Goal: Information Seeking & Learning: Learn about a topic

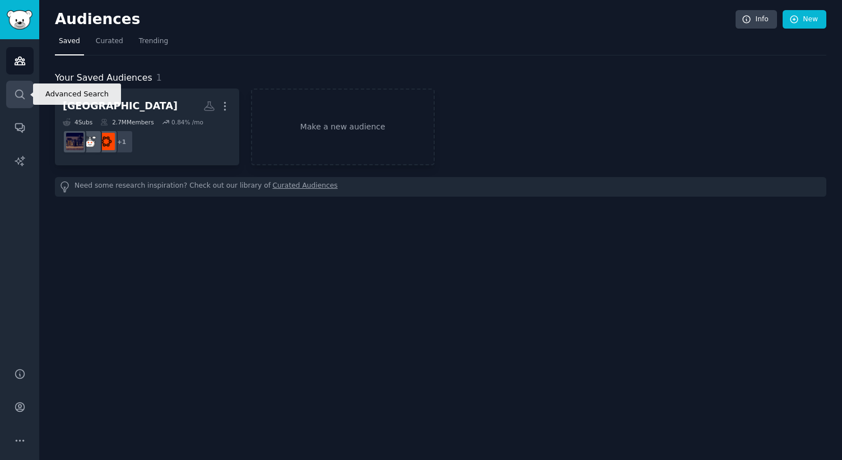
click at [18, 92] on icon "Sidebar" at bounding box center [20, 94] width 12 height 12
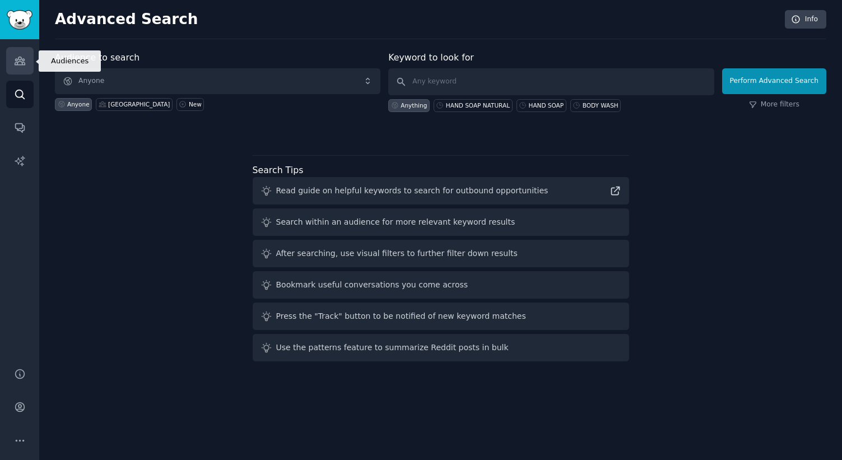
click at [17, 65] on icon "Sidebar" at bounding box center [20, 61] width 12 height 12
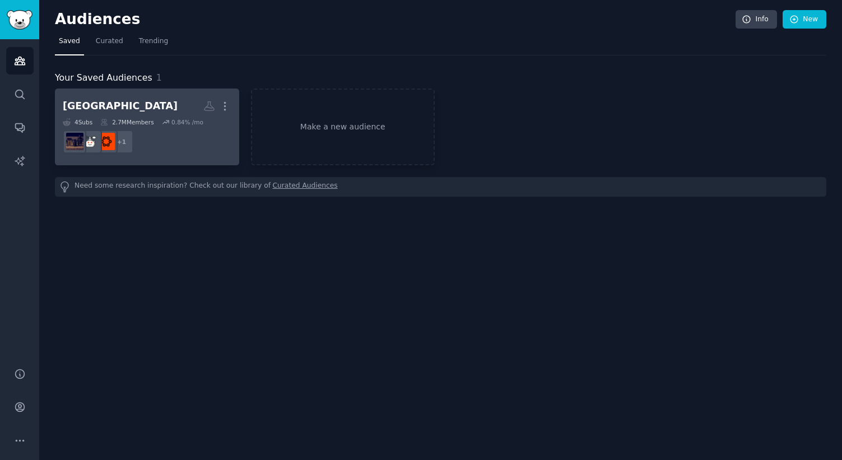
click at [195, 119] on div "0.84 % /mo" at bounding box center [187, 122] width 32 height 8
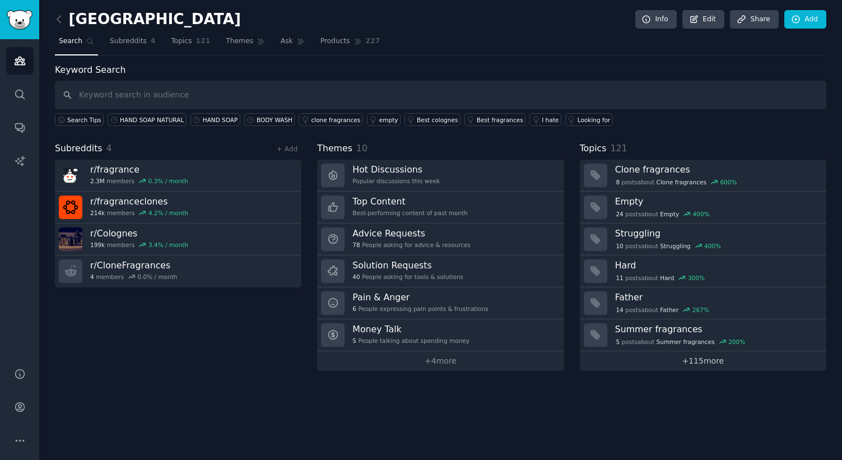
click at [662, 362] on link "+ 115 more" at bounding box center [703, 361] width 246 height 20
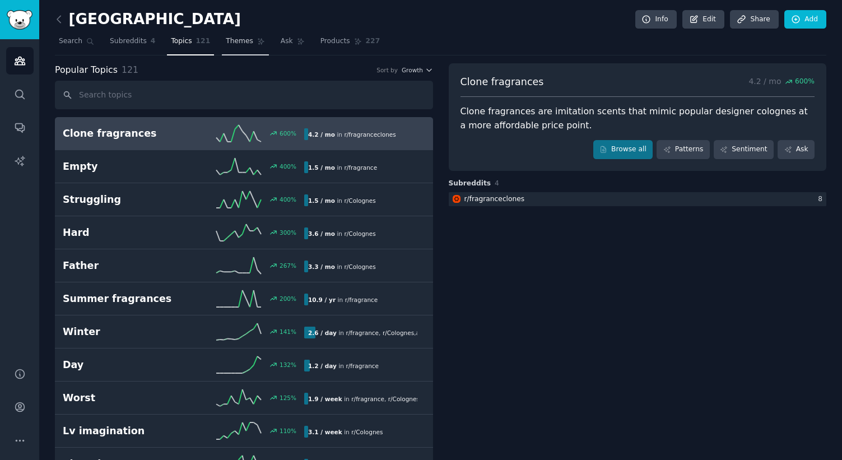
click at [232, 40] on span "Themes" at bounding box center [239, 41] width 27 height 10
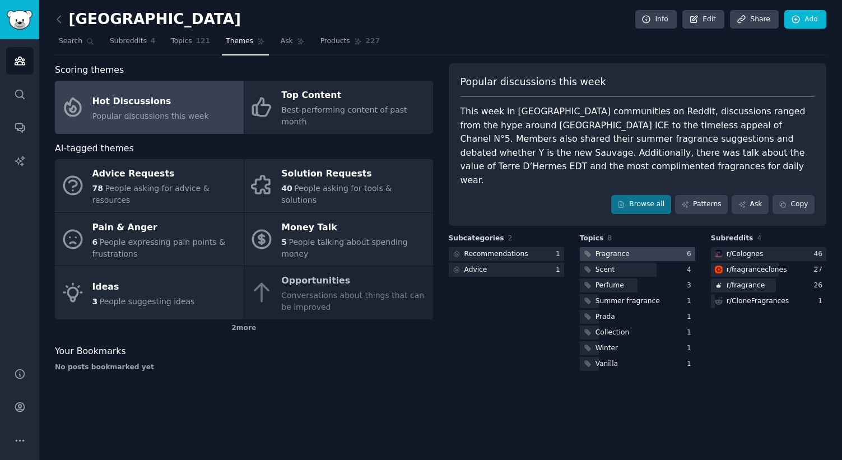
click at [609, 249] on div "Fragrance" at bounding box center [612, 254] width 34 height 10
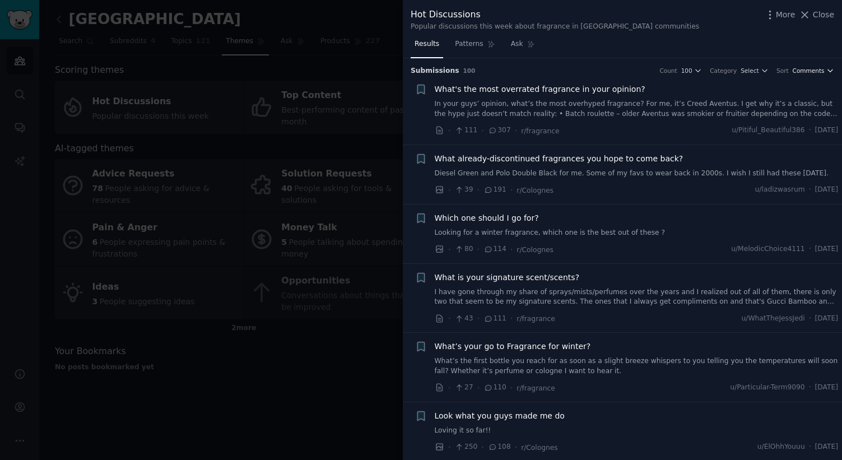
click at [822, 68] on button "Comments" at bounding box center [812, 71] width 41 height 8
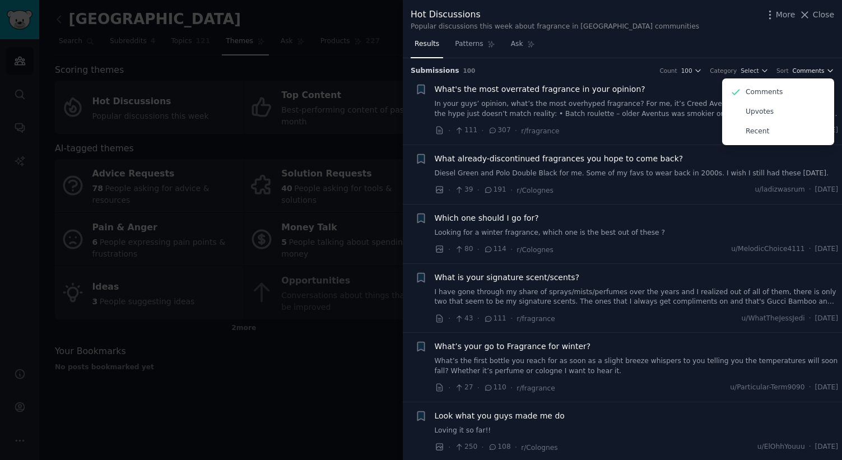
click at [822, 68] on button "Comments" at bounding box center [812, 71] width 41 height 8
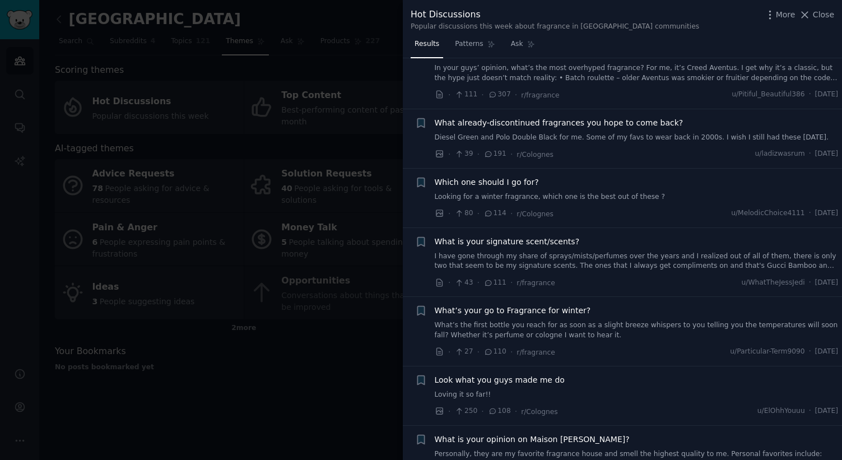
scroll to position [32, 0]
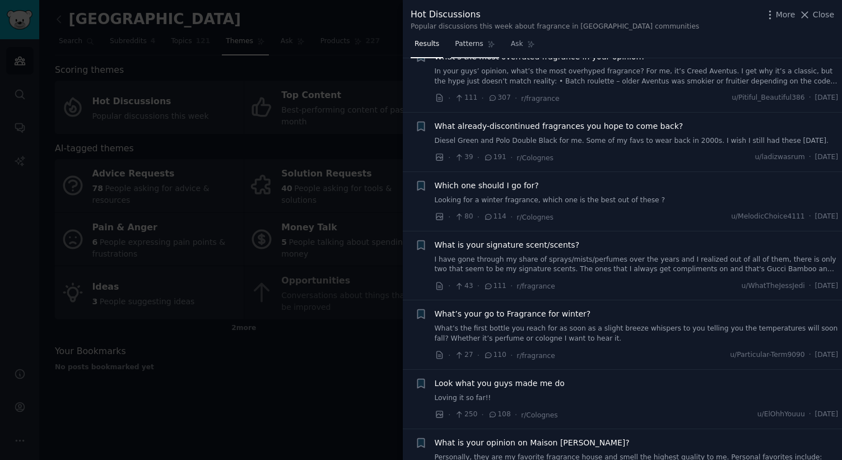
click at [461, 44] on span "Patterns" at bounding box center [469, 44] width 28 height 10
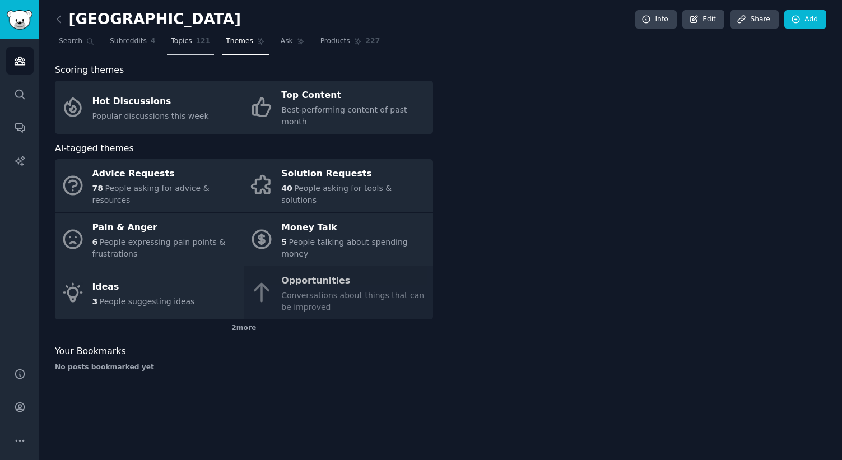
click at [186, 43] on span "Topics" at bounding box center [181, 41] width 21 height 10
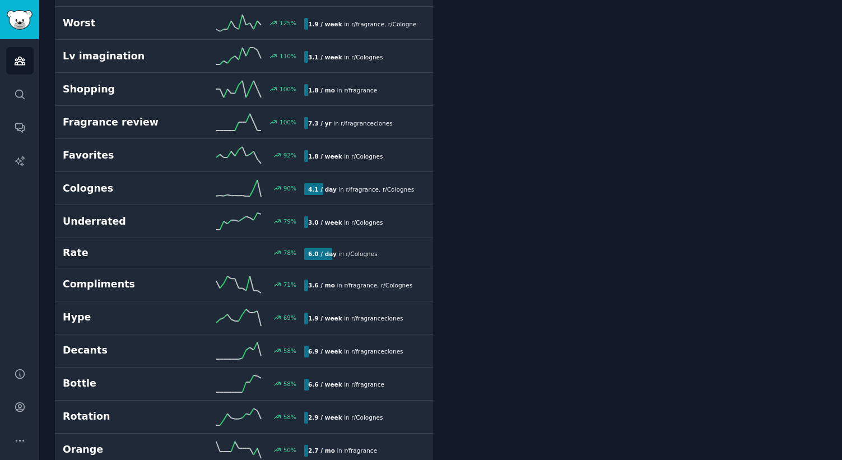
scroll to position [379, 0]
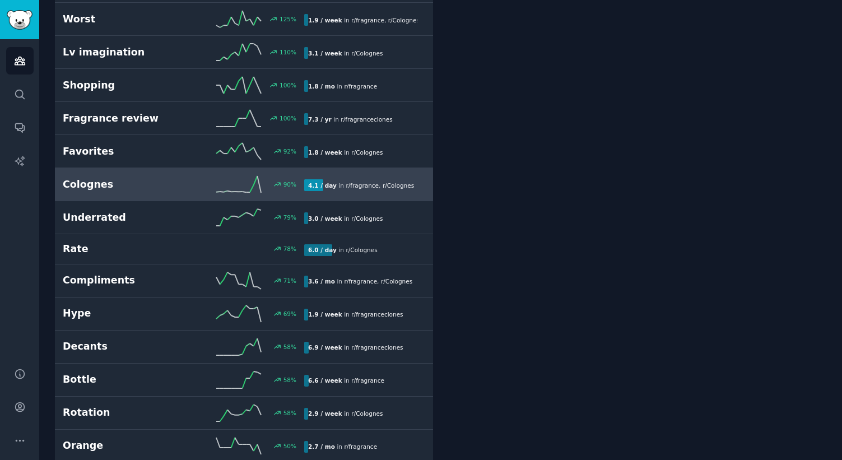
click at [95, 183] on h2 "Colognes" at bounding box center [123, 185] width 121 height 14
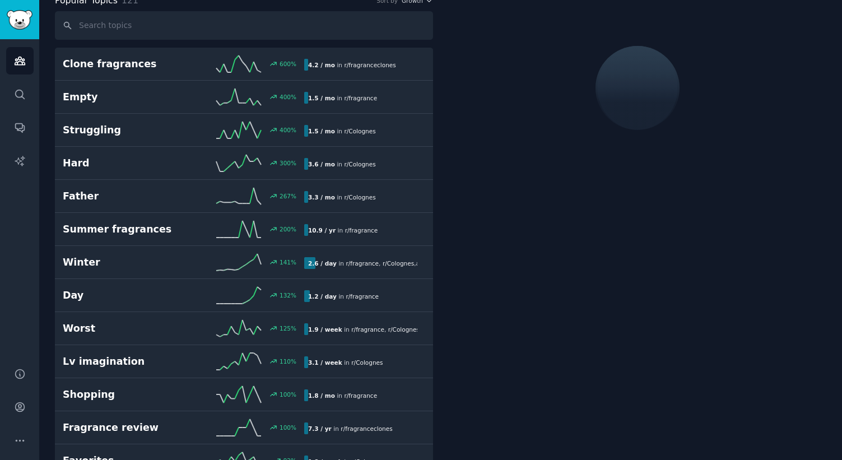
scroll to position [63, 0]
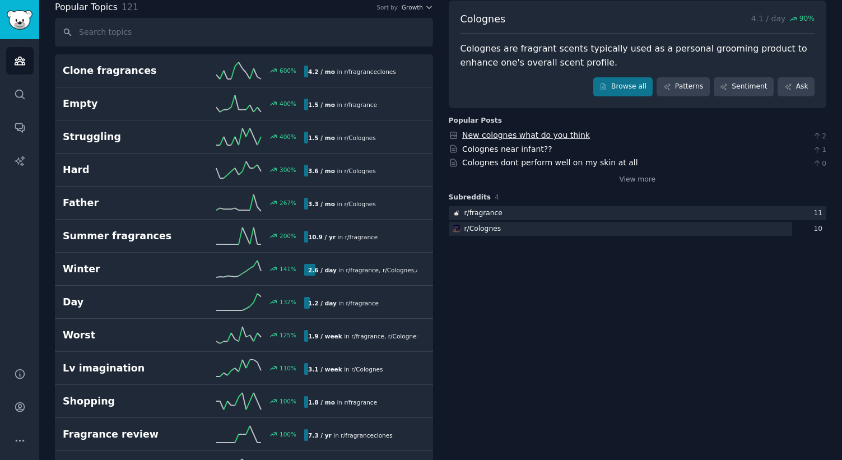
click at [500, 135] on link "New colognes what do you think" at bounding box center [526, 134] width 128 height 9
